Goal: Submit feedback/report problem

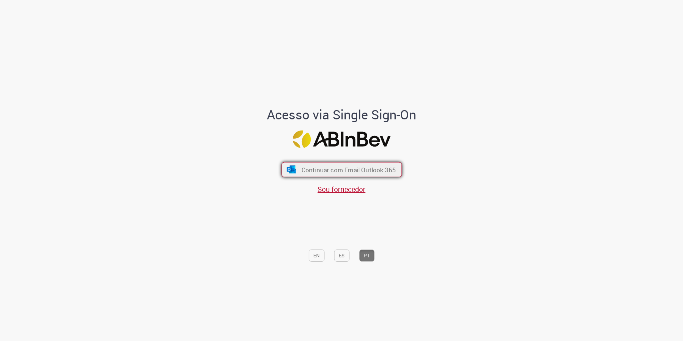
click at [347, 169] on span "Continuar com Email Outlook 365" at bounding box center [348, 169] width 94 height 8
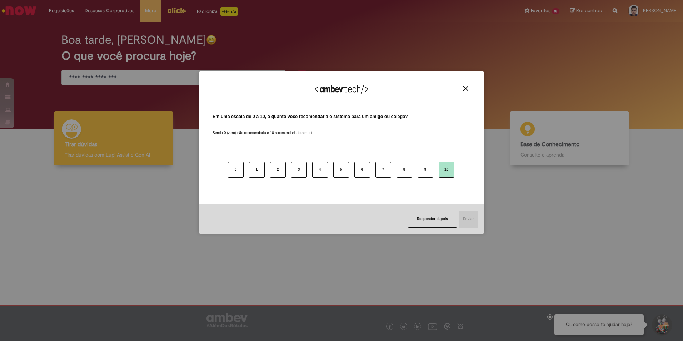
click at [450, 170] on button "10" at bounding box center [447, 170] width 16 height 16
click at [462, 216] on button "Enviar" at bounding box center [468, 218] width 20 height 17
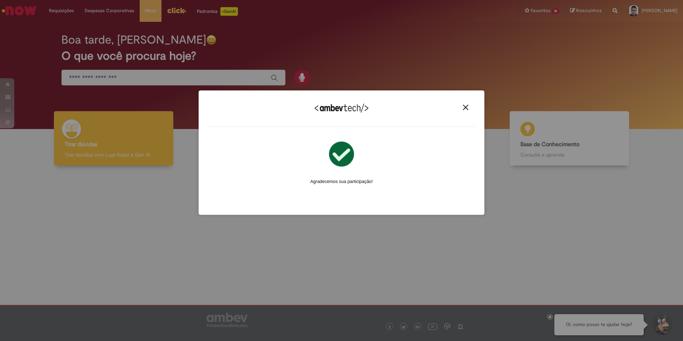
click at [467, 111] on div "Agradecemos seu feedback!" at bounding box center [341, 113] width 269 height 28
click at [467, 107] on img "Close" at bounding box center [465, 107] width 5 height 5
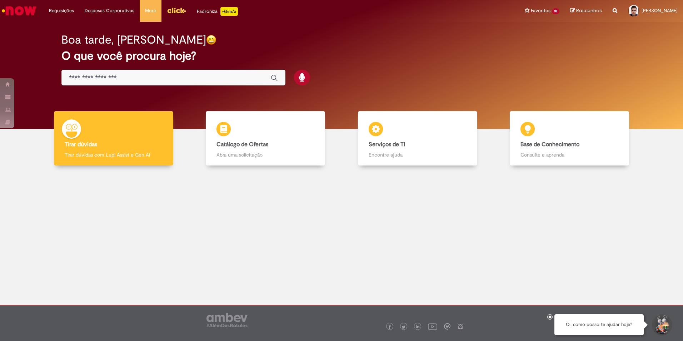
click at [172, 75] on input "Basta digitar aqui" at bounding box center [166, 78] width 195 height 8
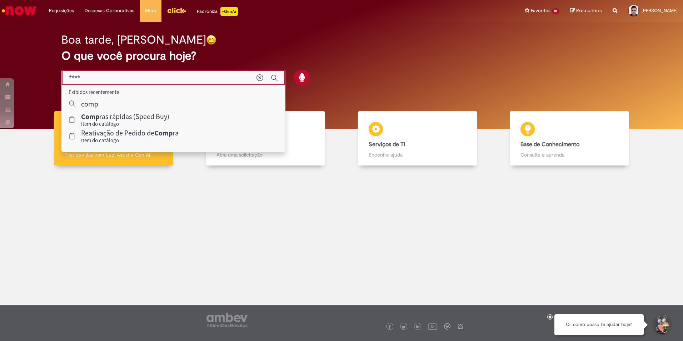
type input "*****"
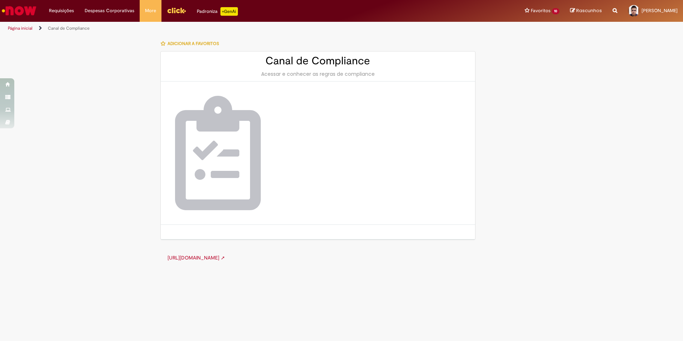
click at [205, 259] on link "[URL][DOMAIN_NAME] ➚" at bounding box center [197, 257] width 58 height 6
